Goal: Register for event/course: Sign up to attend an event or enroll in a course

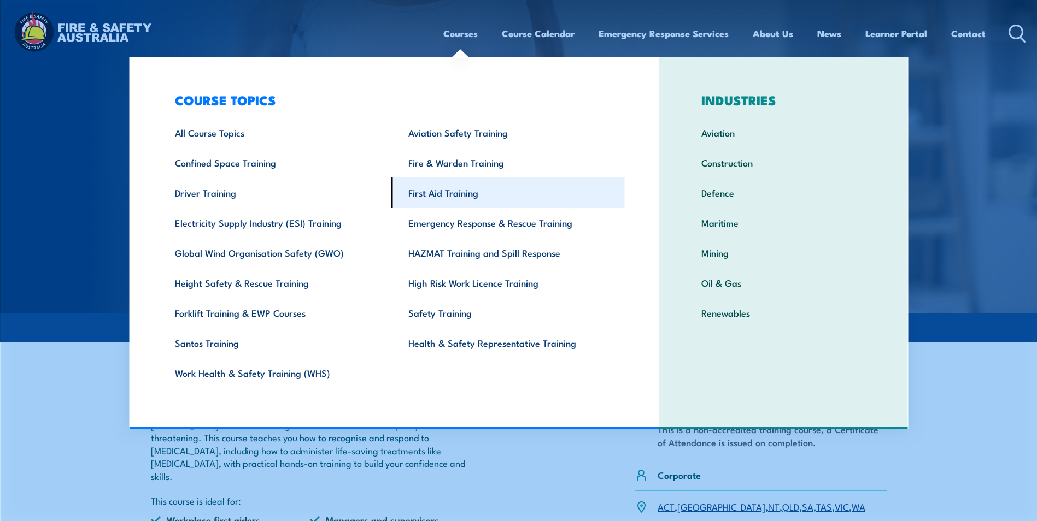
click at [440, 197] on link "First Aid Training" at bounding box center [507, 193] width 233 height 30
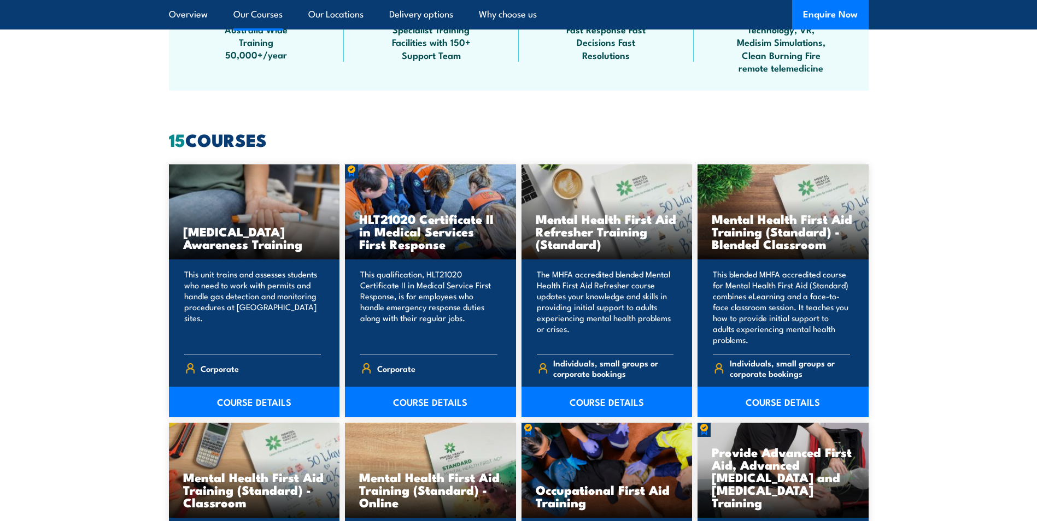
scroll to position [820, 0]
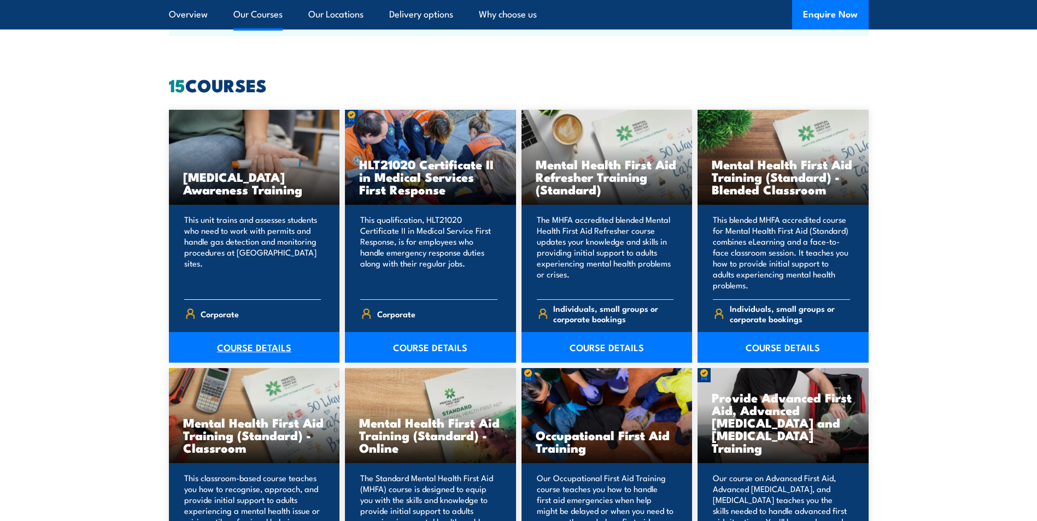
click at [251, 340] on link "COURSE DETAILS" at bounding box center [254, 347] width 171 height 31
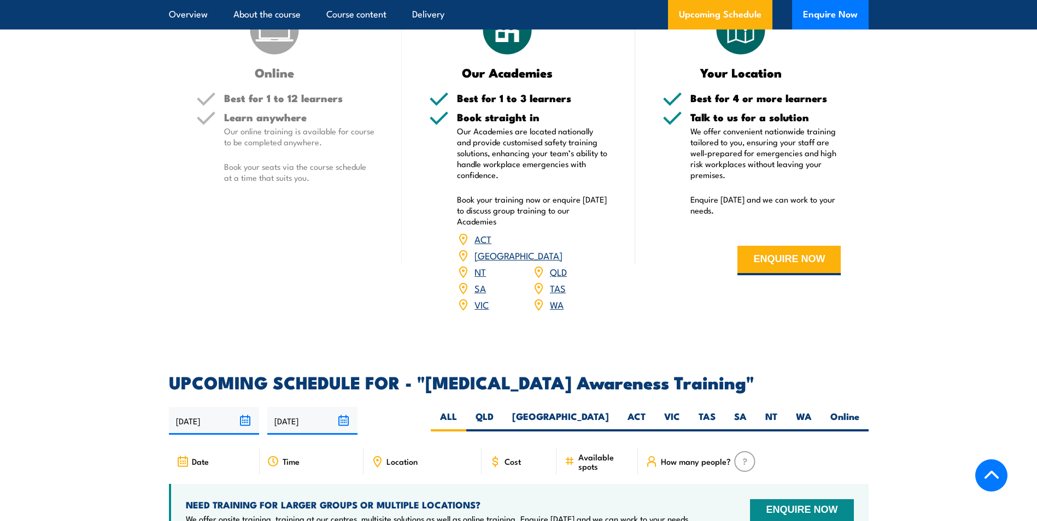
scroll to position [1038, 0]
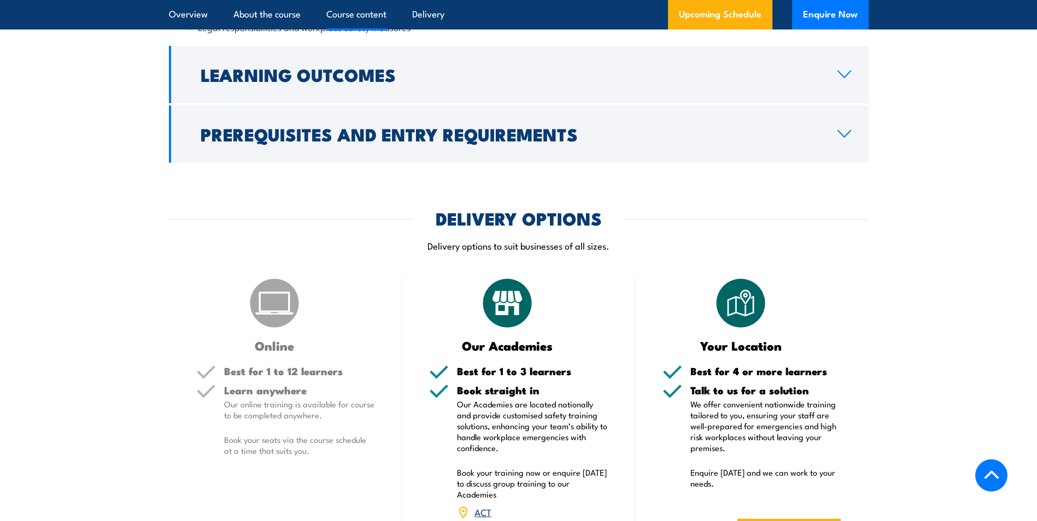
click at [277, 339] on h3 "Online" at bounding box center [274, 345] width 157 height 13
